Goal: Navigation & Orientation: Go to known website

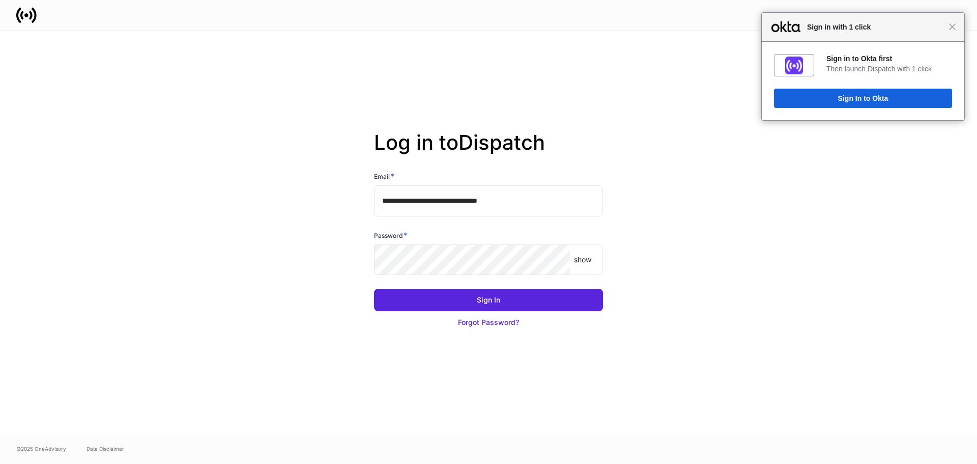
click at [952, 34] on div "Close Sign in with 1 click" at bounding box center [863, 27] width 203 height 29
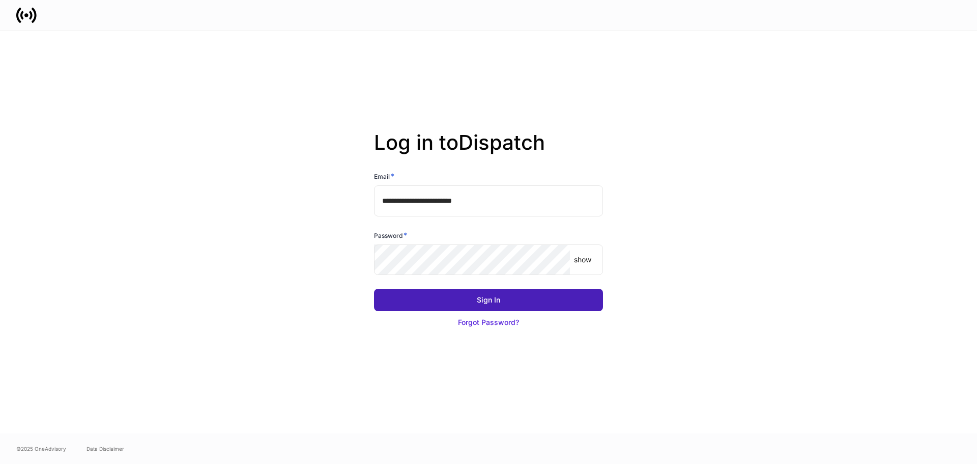
click at [553, 298] on button "Sign In" at bounding box center [488, 300] width 229 height 22
